Goal: Information Seeking & Learning: Learn about a topic

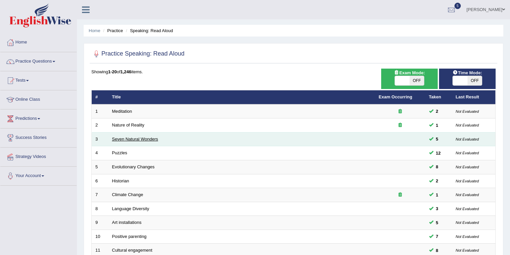
click at [117, 136] on link "Seven Natural Wonders" at bounding box center [135, 138] width 46 height 5
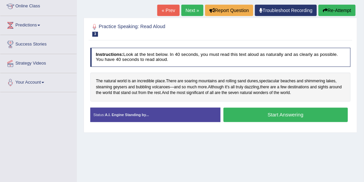
scroll to position [32, 0]
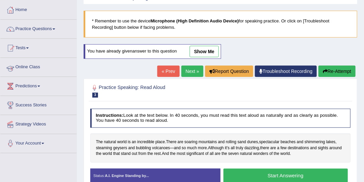
click at [49, 34] on link "Practice Questions" at bounding box center [38, 28] width 76 height 17
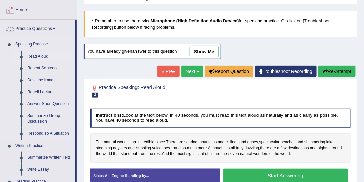
click at [43, 54] on link "Read Aloud" at bounding box center [49, 57] width 51 height 12
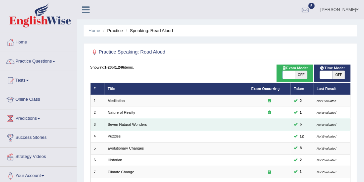
click at [129, 123] on link "Seven Natural Wonders" at bounding box center [127, 124] width 39 height 4
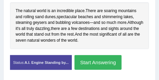
scroll to position [184, 0]
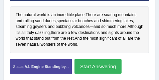
click at [93, 68] on button "Start Answering" at bounding box center [98, 66] width 47 height 14
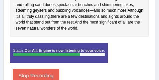
scroll to position [196, 0]
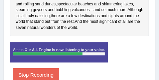
click at [53, 69] on button "Stop Recording" at bounding box center [36, 74] width 46 height 13
click at [53, 70] on div "Practice Speaking: Read Aloud 3 Seven Natural Wonders Instructions: Look at the…" at bounding box center [79, 9] width 153 height 158
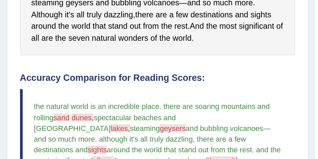
scroll to position [204, 0]
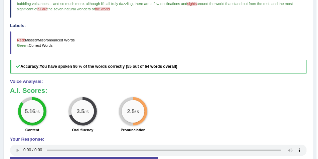
click at [178, 64] on b "You have spoken 86 % of the words correctly (55 out of 64 words overall)" at bounding box center [109, 66] width 138 height 5
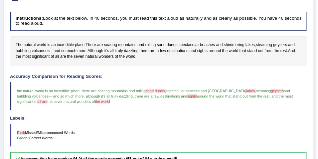
scroll to position [55, 0]
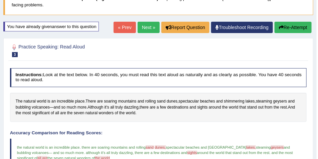
click at [301, 27] on button "Re-Attempt" at bounding box center [293, 27] width 37 height 11
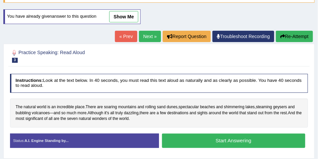
scroll to position [84, 0]
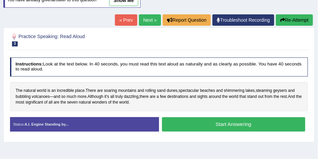
click at [236, 126] on button "Start Answering" at bounding box center [233, 124] width 143 height 14
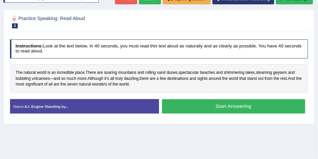
scroll to position [82, 0]
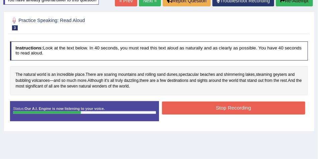
drag, startPoint x: 197, startPoint y: 105, endPoint x: 207, endPoint y: 102, distance: 10.3
click at [206, 102] on button "Stop Recording" at bounding box center [233, 108] width 143 height 13
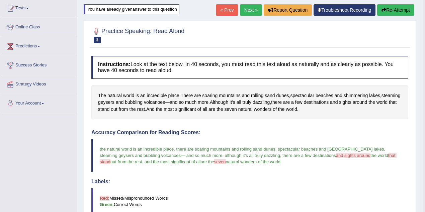
scroll to position [3, 0]
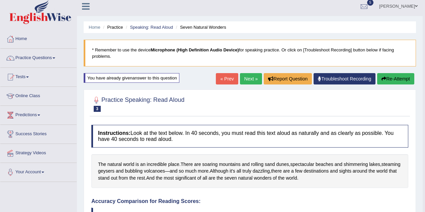
drag, startPoint x: 63, startPoint y: 58, endPoint x: 366, endPoint y: 4, distance: 307.2
click at [63, 58] on link "Practice Questions" at bounding box center [38, 57] width 76 height 17
click at [60, 54] on link "Practice Questions" at bounding box center [38, 57] width 76 height 17
click at [54, 62] on link "Practice Questions" at bounding box center [38, 57] width 76 height 17
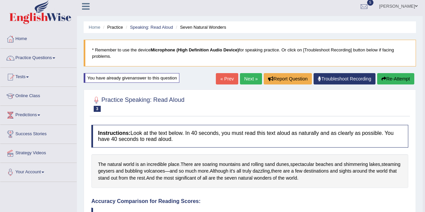
click at [54, 62] on link "Practice Questions" at bounding box center [38, 57] width 76 height 17
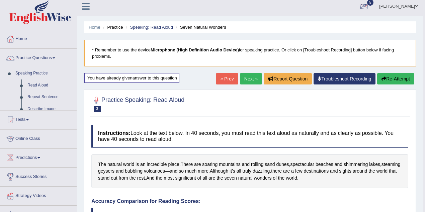
drag, startPoint x: 364, startPoint y: 3, endPoint x: 326, endPoint y: 9, distance: 38.2
click at [318, 3] on link "5" at bounding box center [364, 5] width 20 height 17
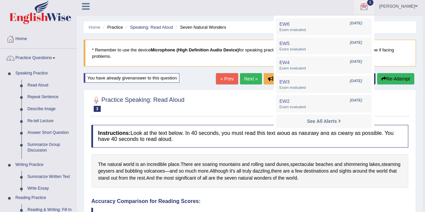
click at [186, 11] on ul "ritvik Khurana Toggle navigation Username: ritvikhurana Access Type: Online Sub…" at bounding box center [302, 6] width 242 height 19
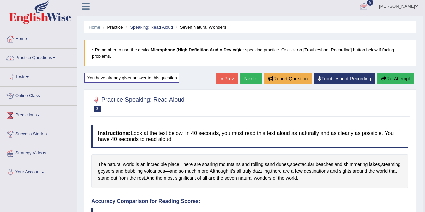
click at [53, 60] on link "Practice Questions" at bounding box center [38, 57] width 76 height 17
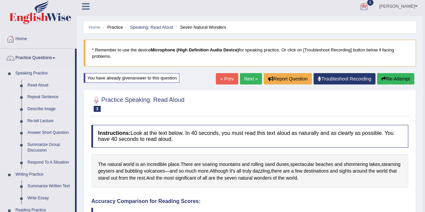
drag, startPoint x: 40, startPoint y: 100, endPoint x: 44, endPoint y: 100, distance: 3.7
click at [41, 100] on link "Repeat Sentence" at bounding box center [49, 97] width 51 height 12
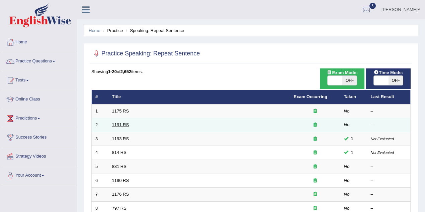
click at [115, 122] on link "1191 RS" at bounding box center [120, 124] width 17 height 5
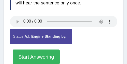
scroll to position [174, 0]
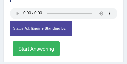
click at [55, 48] on button "Start Answering" at bounding box center [36, 48] width 47 height 14
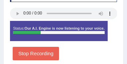
click at [54, 51] on button "Stop Recording" at bounding box center [36, 52] width 46 height 13
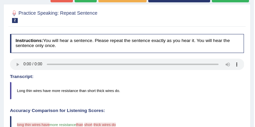
scroll to position [32, 0]
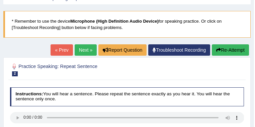
click at [212, 47] on button "Re-Attempt" at bounding box center [230, 49] width 37 height 11
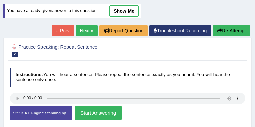
scroll to position [98, 0]
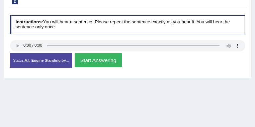
click at [122, 62] on button "Start Answering" at bounding box center [98, 60] width 47 height 14
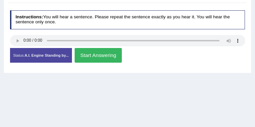
scroll to position [121, 0]
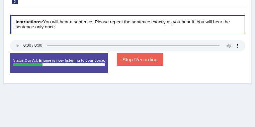
click at [163, 58] on button "Stop Recording" at bounding box center [140, 59] width 46 height 13
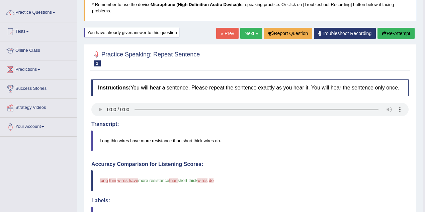
scroll to position [9, 0]
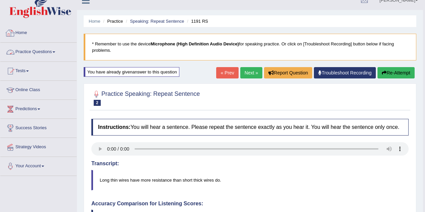
click at [49, 54] on link "Practice Questions" at bounding box center [38, 51] width 76 height 17
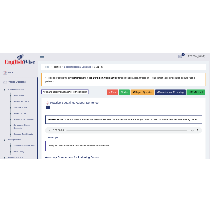
scroll to position [0, 0]
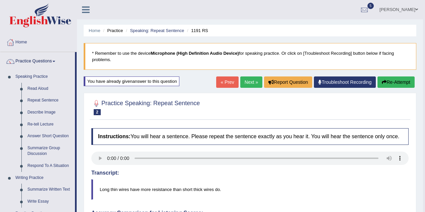
click at [255, 29] on ul "Home Practice Speaking: Repeat Sentence 1191 RS" at bounding box center [250, 31] width 332 height 12
